Goal: Task Accomplishment & Management: Complete application form

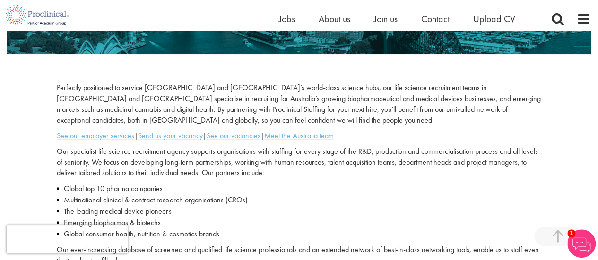
scroll to position [331, 0]
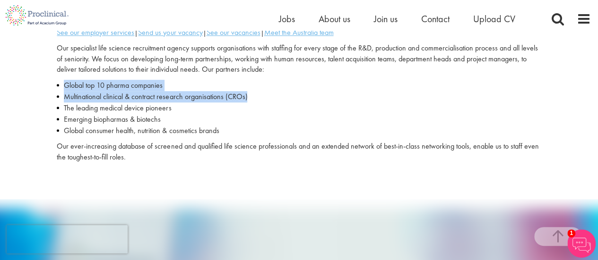
drag, startPoint x: 282, startPoint y: 93, endPoint x: 57, endPoint y: 84, distance: 225.5
click at [57, 84] on ul "Global top 10 pharma companies Multinational clinical & contract research organ…" at bounding box center [299, 108] width 484 height 57
click at [57, 84] on li "Global top 10 pharma companies" at bounding box center [299, 85] width 484 height 11
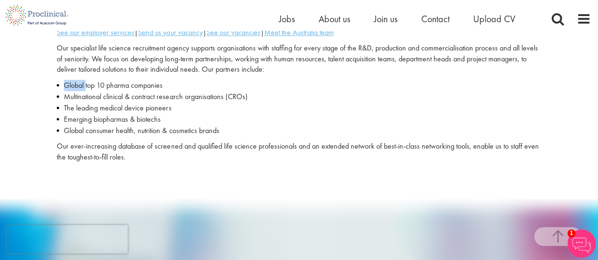
click at [57, 84] on li "Global top 10 pharma companies" at bounding box center [299, 85] width 484 height 11
click at [300, 104] on li "The leading medical device pioneers" at bounding box center [299, 108] width 484 height 11
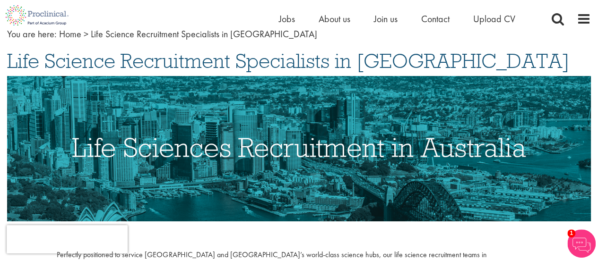
scroll to position [0, 0]
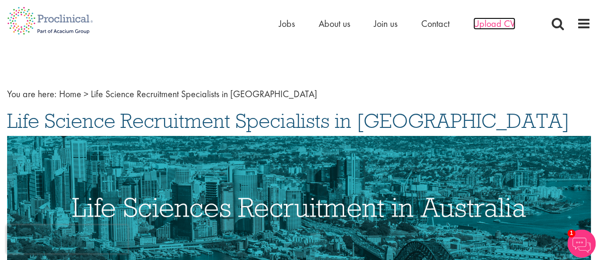
click at [496, 25] on span "Upload CV" at bounding box center [494, 23] width 42 height 12
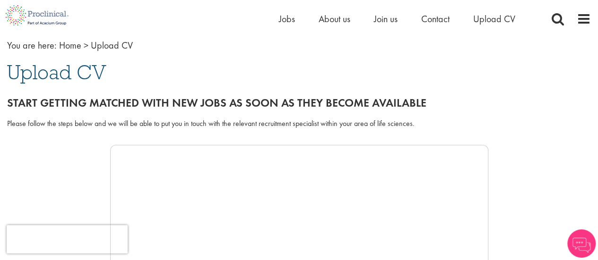
scroll to position [47, 0]
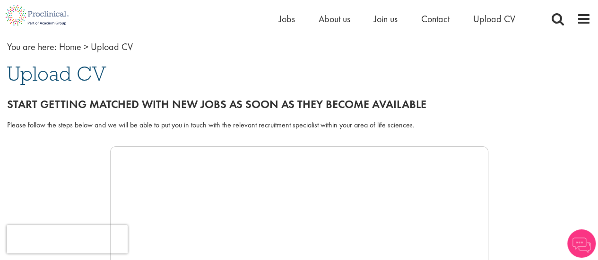
click at [183, 142] on div "Please follow the steps below and we will be able to put you in touch with the …" at bounding box center [299, 130] width 598 height 31
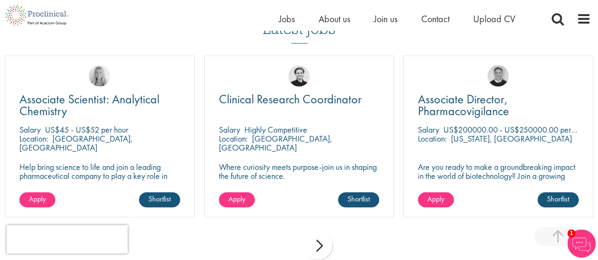
scroll to position [661, 0]
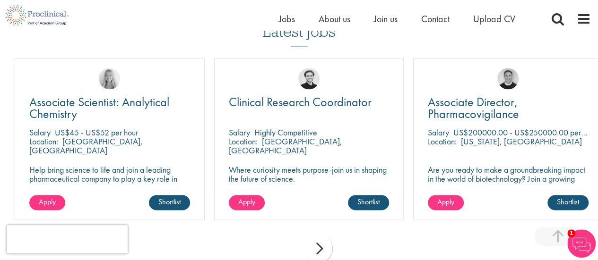
drag, startPoint x: 0, startPoint y: 163, endPoint x: 50, endPoint y: 166, distance: 49.7
click at [50, 166] on div "Associate Scientist: Analytical Chemistry Salary US$45 - US$52 per hour Locatio…" at bounding box center [109, 143] width 199 height 171
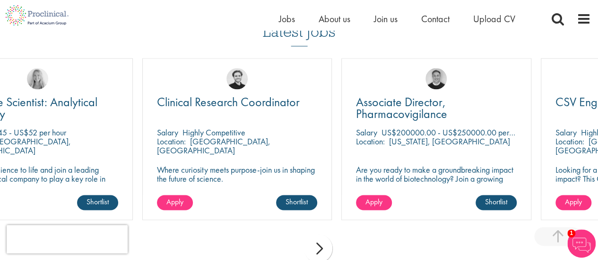
drag, startPoint x: 189, startPoint y: 137, endPoint x: 95, endPoint y: 170, distance: 99.7
click at [103, 164] on div "Associate Scientist: Analytical Chemistry Salary US$45 - US$52 per hour Locatio…" at bounding box center [38, 139] width 190 height 162
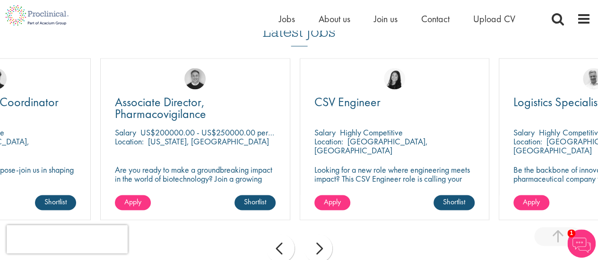
drag, startPoint x: 317, startPoint y: 163, endPoint x: 197, endPoint y: 186, distance: 121.2
click at [198, 186] on div "Associate Director, Pharmacovigilance Salary US$200000.00 - US$250000.00 per an…" at bounding box center [195, 139] width 190 height 162
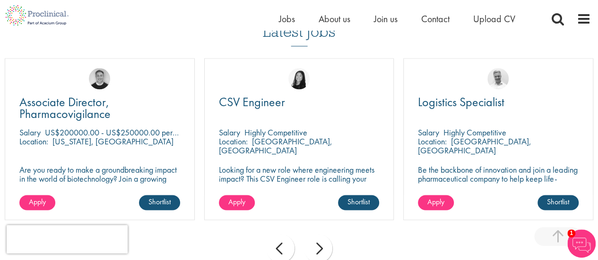
drag, startPoint x: 348, startPoint y: 153, endPoint x: 297, endPoint y: 166, distance: 52.7
click at [297, 166] on div "CSV Engineer Salary Highly Competitive Location: Contae Phort Láirge, Éire Look…" at bounding box center [299, 139] width 190 height 162
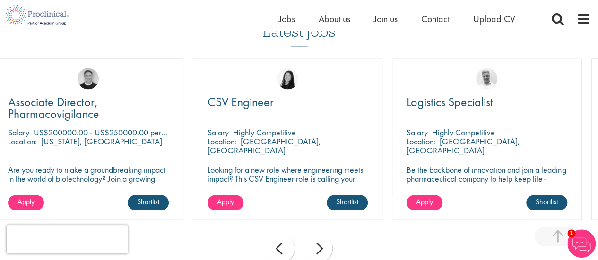
drag, startPoint x: 297, startPoint y: 166, endPoint x: 289, endPoint y: 154, distance: 14.4
click at [289, 154] on div "CSV Engineer Salary Highly Competitive Location: Contae Phort Láirge, Éire Look…" at bounding box center [288, 139] width 190 height 162
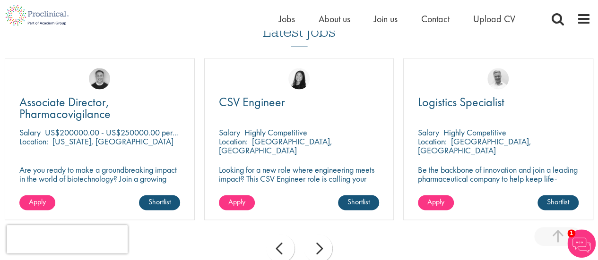
drag, startPoint x: 318, startPoint y: 158, endPoint x: 184, endPoint y: 161, distance: 134.2
click at [204, 161] on div "CSV Engineer Salary Highly Competitive Location: Contae Phort Láirge, Éire Look…" at bounding box center [299, 139] width 190 height 162
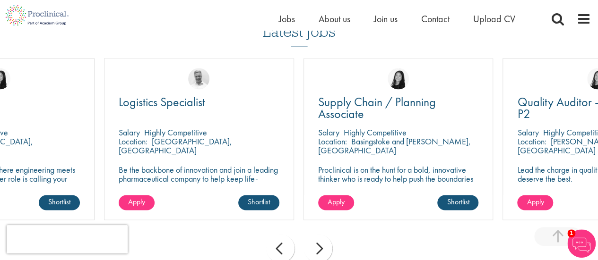
drag, startPoint x: 330, startPoint y: 161, endPoint x: 270, endPoint y: 164, distance: 59.6
click at [270, 164] on div "Logistics Specialist Salary Highly Competitive Location: Solothurn, Switzerland…" at bounding box center [199, 139] width 190 height 162
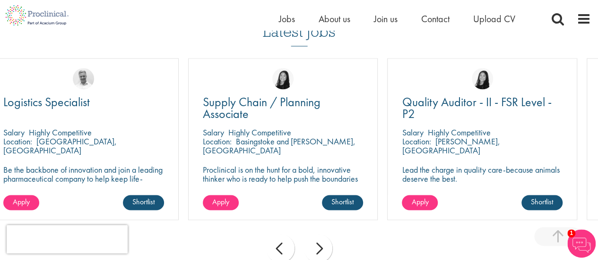
drag, startPoint x: 374, startPoint y: 143, endPoint x: 283, endPoint y: 158, distance: 92.9
click at [284, 157] on div "Supply Chain / Planning Associate Salary Highly Competitive Location: Basingsto…" at bounding box center [283, 139] width 190 height 162
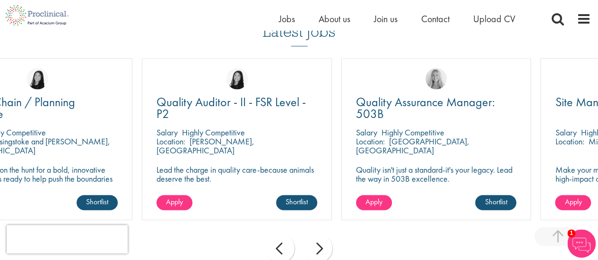
drag, startPoint x: 323, startPoint y: 148, endPoint x: 244, endPoint y: 161, distance: 80.5
click at [246, 161] on div "Quality Auditor - II - FSR Level - P2 Salary Highly Competitive Location: Milto…" at bounding box center [237, 139] width 190 height 162
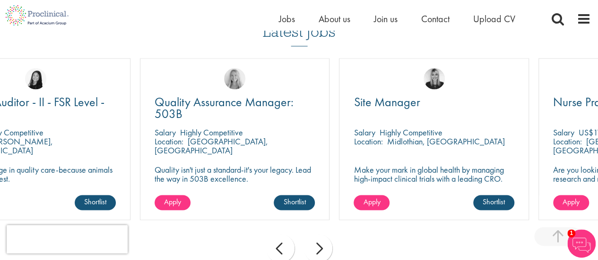
drag, startPoint x: 290, startPoint y: 136, endPoint x: 221, endPoint y: 156, distance: 71.6
click at [223, 155] on div "Quality Assurance Manager: 503B Salary Highly Competitive Location: Kennett Squ…" at bounding box center [235, 139] width 190 height 162
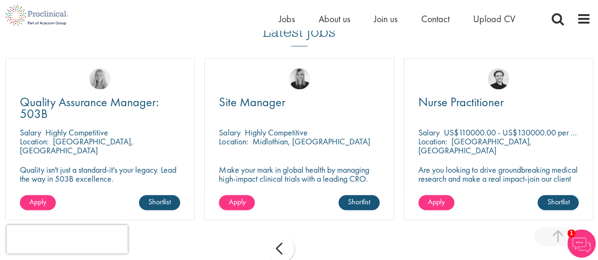
drag, startPoint x: 295, startPoint y: 149, endPoint x: 229, endPoint y: 171, distance: 69.9
click at [233, 170] on div "Site Manager Salary Highly Competitive Location: Midlothian, USA Make your mark…" at bounding box center [299, 139] width 190 height 162
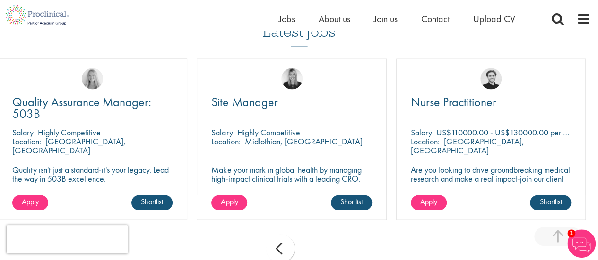
drag, startPoint x: 313, startPoint y: 149, endPoint x: 244, endPoint y: 161, distance: 70.1
click at [267, 158] on div "Site Manager Salary Highly Competitive Location: Midlothian, USA Make your mark…" at bounding box center [292, 139] width 190 height 162
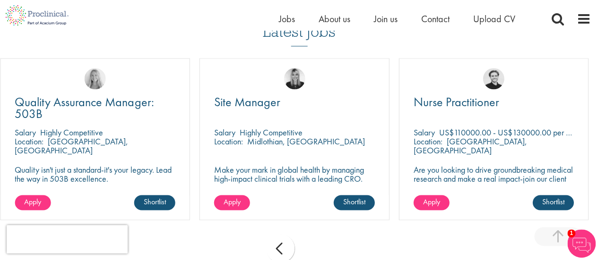
drag, startPoint x: 290, startPoint y: 153, endPoint x: 229, endPoint y: 158, distance: 61.7
click at [253, 157] on div "Site Manager Salary Highly Competitive Location: Midlothian, USA Make your mark…" at bounding box center [294, 139] width 190 height 162
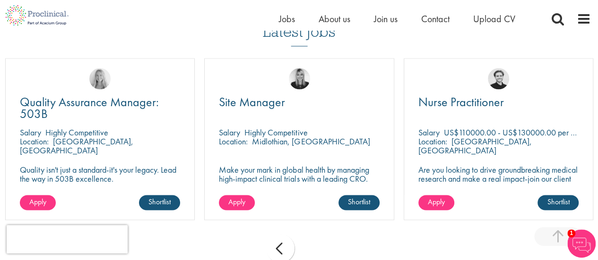
drag, startPoint x: 200, startPoint y: 160, endPoint x: 291, endPoint y: 155, distance: 91.3
click at [291, 155] on div "Site Manager Salary Highly Competitive Location: Midlothian, USA Make your mark…" at bounding box center [298, 143] width 199 height 171
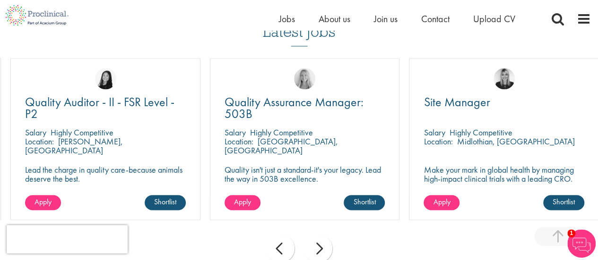
drag, startPoint x: 316, startPoint y: 170, endPoint x: 184, endPoint y: 184, distance: 132.6
click at [240, 188] on div "Quality Assurance Manager: 503B Salary Highly Competitive Location: Kennett Squ…" at bounding box center [305, 139] width 190 height 162
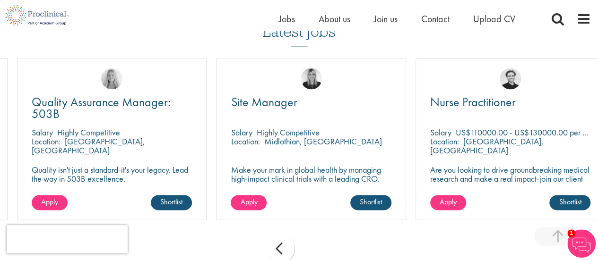
drag, startPoint x: 243, startPoint y: 165, endPoint x: 437, endPoint y: 165, distance: 194.2
click at [406, 165] on div "Site Manager Salary Highly Competitive Location: Midlothian, USA Make your mark…" at bounding box center [311, 139] width 190 height 162
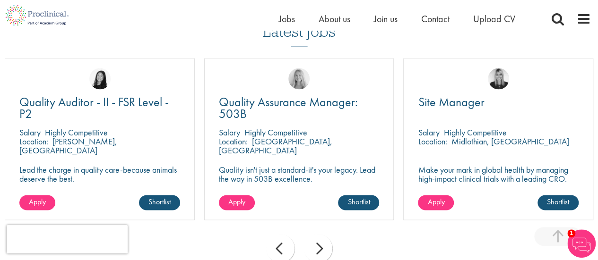
drag, startPoint x: 265, startPoint y: 152, endPoint x: 385, endPoint y: 153, distance: 120.0
click at [379, 152] on div "Location: Kennett Square, USA" at bounding box center [299, 146] width 161 height 19
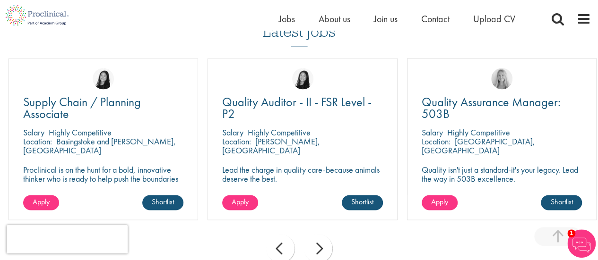
drag, startPoint x: 229, startPoint y: 157, endPoint x: 314, endPoint y: 159, distance: 84.6
click at [313, 157] on div "Quality Auditor - II - FSR Level - P2 Salary Highly Competitive Location: Milto…" at bounding box center [302, 139] width 190 height 162
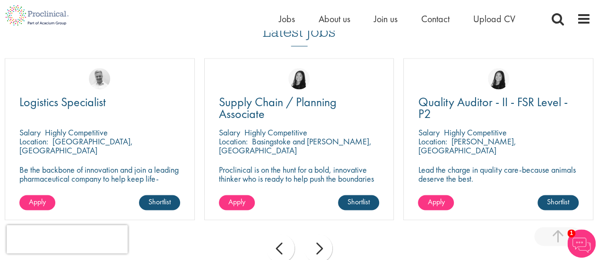
click at [304, 162] on div "Supply Chain / Planning Associate Salary Highly Competitive Location: Basingsto…" at bounding box center [299, 139] width 190 height 162
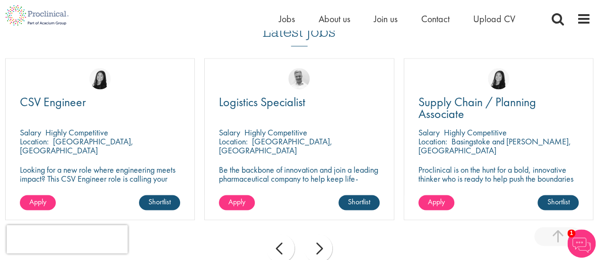
click at [297, 162] on div "Logistics Specialist Salary Highly Competitive Location: Solothurn, Switzerland…" at bounding box center [299, 139] width 190 height 162
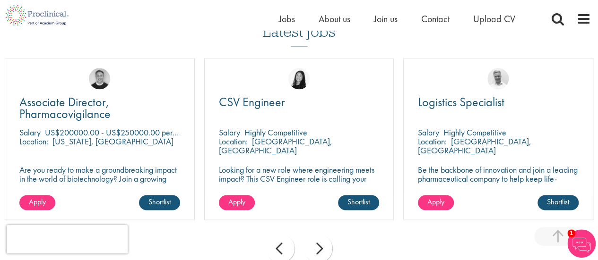
drag, startPoint x: 213, startPoint y: 163, endPoint x: 249, endPoint y: 160, distance: 36.5
click at [249, 160] on div "CSV Engineer Salary Highly Competitive Location: Contae Phort Láirge, Éire Look…" at bounding box center [299, 139] width 190 height 162
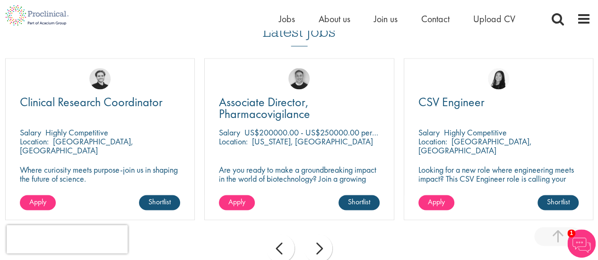
drag, startPoint x: 253, startPoint y: 163, endPoint x: 390, endPoint y: 164, distance: 137.0
click at [390, 164] on div "Associate Director, Pharmacovigilance Salary US$200000.00 - US$250000.00 per an…" at bounding box center [299, 139] width 190 height 162
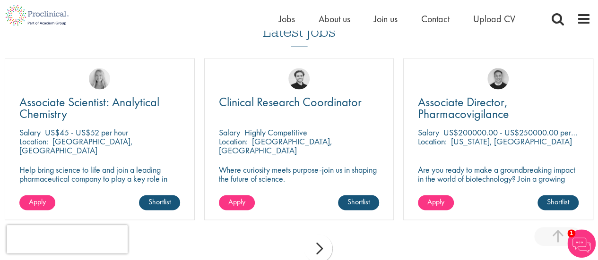
drag, startPoint x: 291, startPoint y: 169, endPoint x: 374, endPoint y: 166, distance: 83.2
click at [379, 164] on div "Clinical Research Coordinator Salary Highly Competitive Location: Miami, USA Wh…" at bounding box center [299, 139] width 190 height 162
drag, startPoint x: 499, startPoint y: 157, endPoint x: 371, endPoint y: 167, distance: 128.4
click at [403, 167] on div "Associate Director, Pharmacovigilance Salary US$200000.00 - US$250000.00 per an…" at bounding box center [498, 139] width 190 height 162
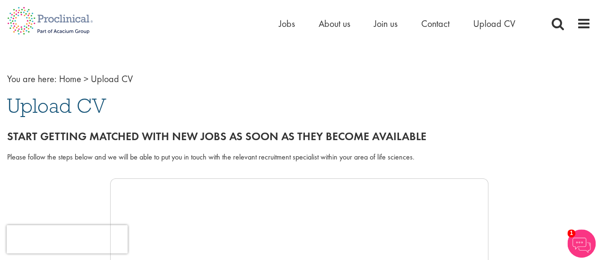
scroll to position [0, 0]
